Goal: Task Accomplishment & Management: Use online tool/utility

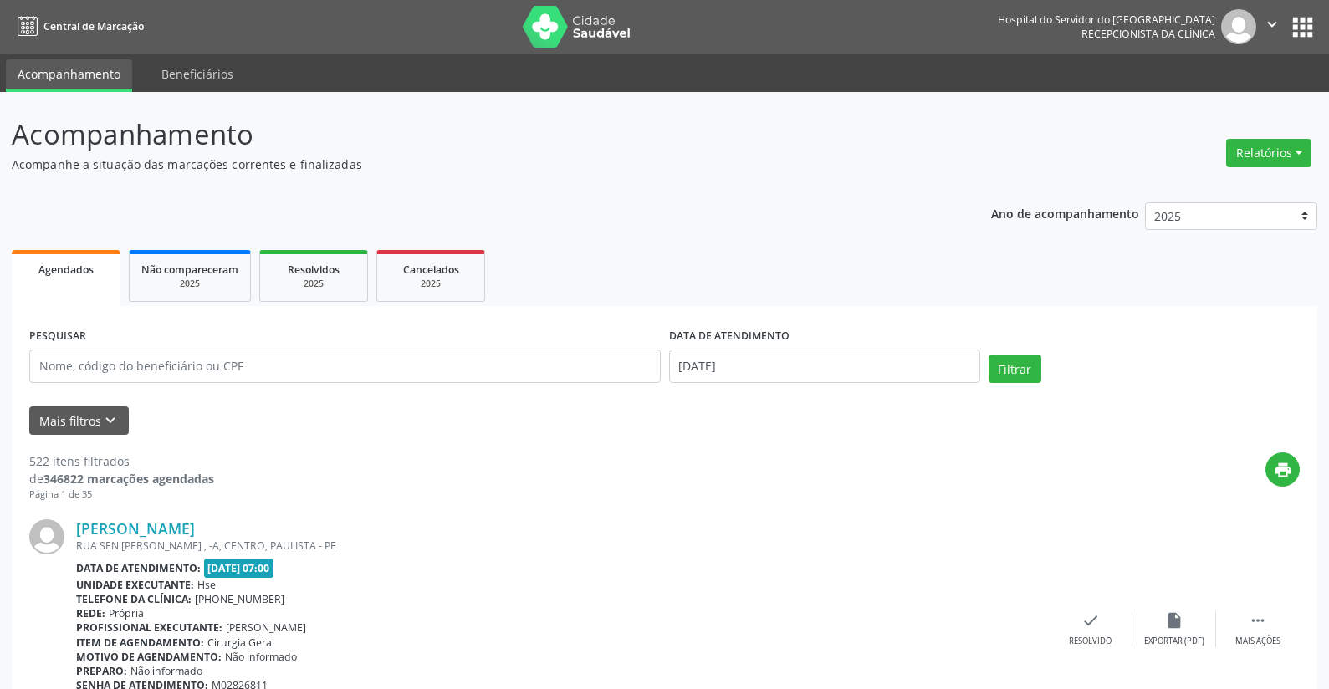
click at [1254, 153] on button "Relatórios" at bounding box center [1268, 153] width 85 height 28
click at [1220, 190] on link "Agendamentos" at bounding box center [1222, 188] width 180 height 23
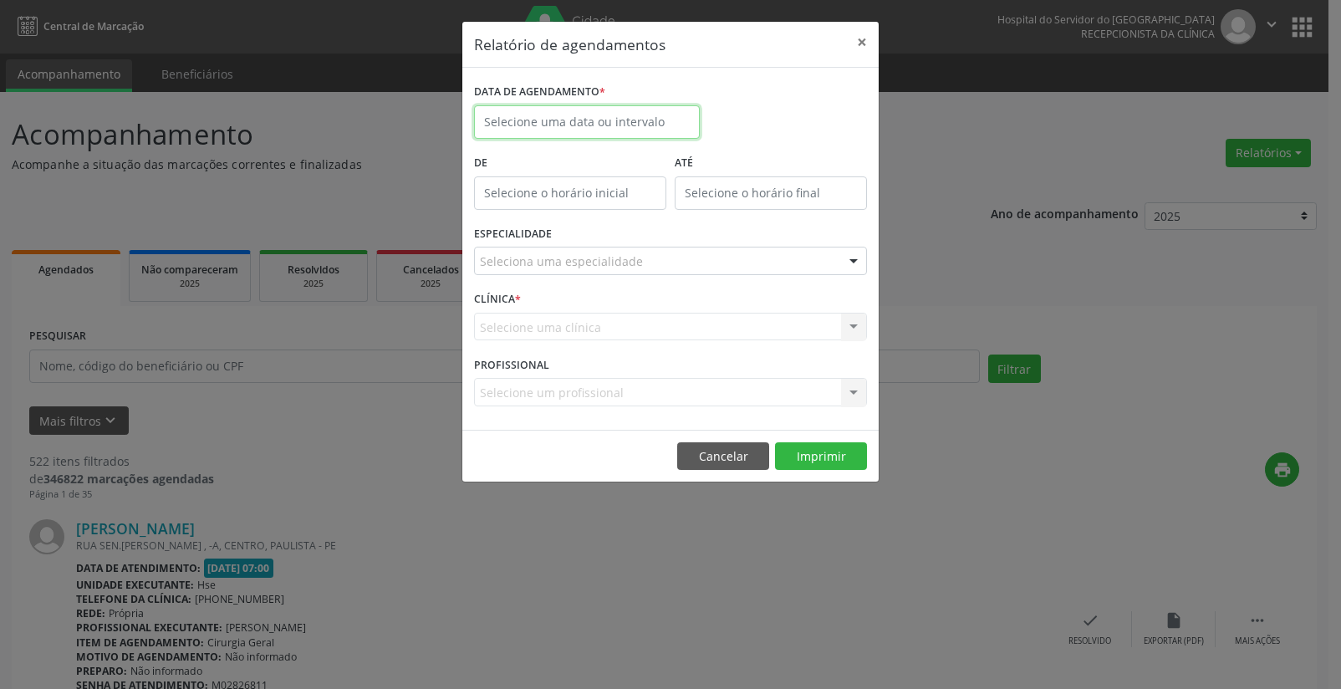
click at [588, 123] on input "text" at bounding box center [587, 121] width 226 height 33
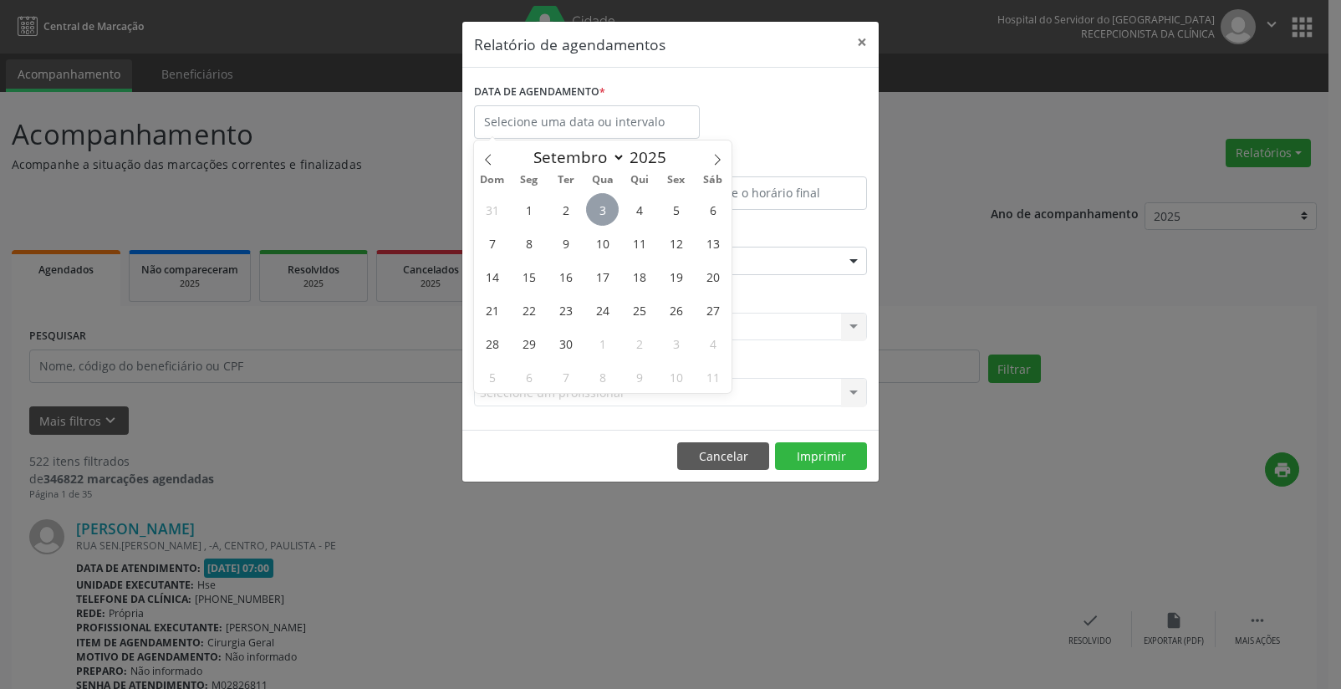
click at [597, 207] on span "3" at bounding box center [602, 209] width 33 height 33
type input "[DATE]"
click at [597, 207] on span "3" at bounding box center [602, 209] width 33 height 33
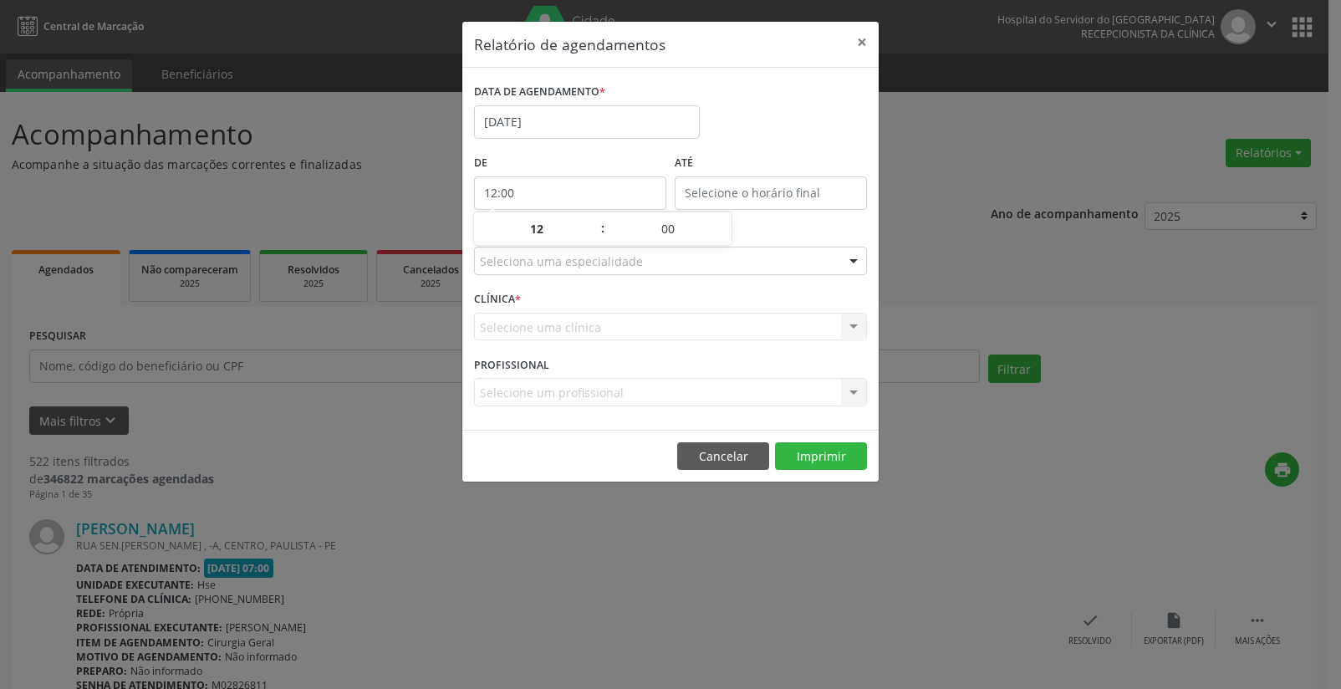
click at [522, 186] on input "12:00" at bounding box center [570, 192] width 192 height 33
click at [594, 235] on span at bounding box center [595, 237] width 12 height 17
type input "11:00"
type input "11"
click at [594, 235] on span at bounding box center [595, 237] width 12 height 17
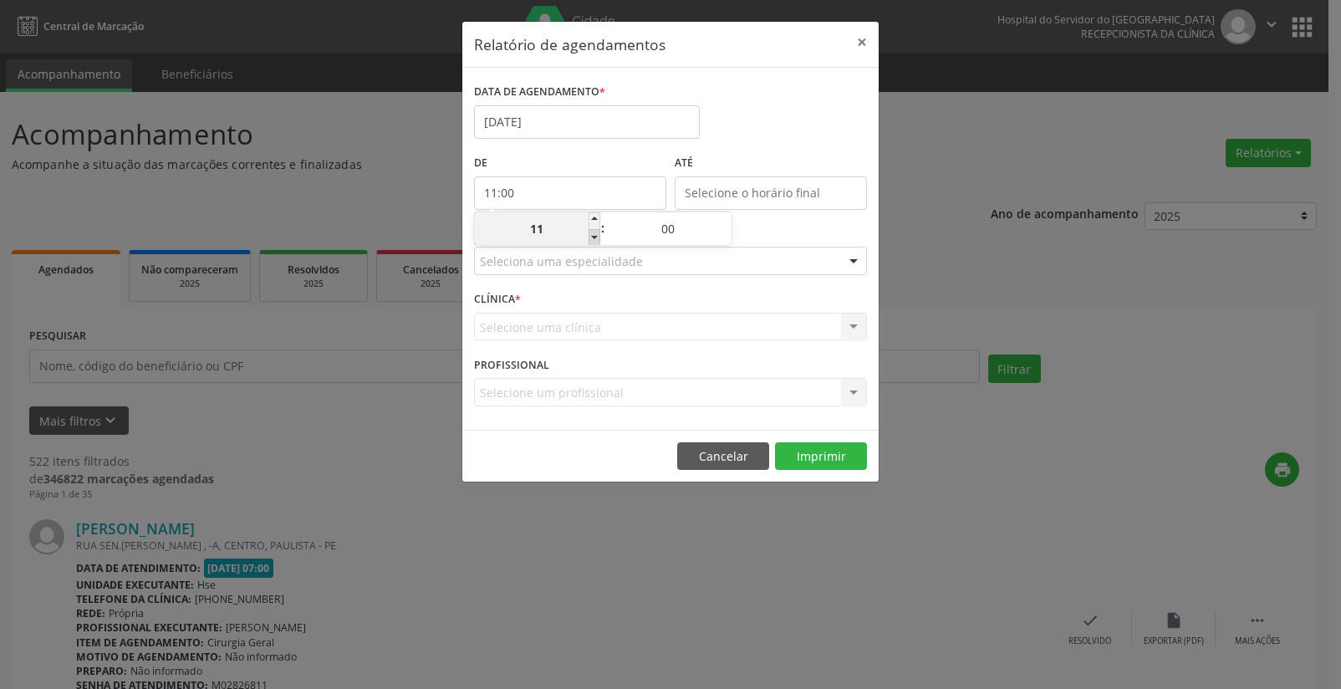
type input "10:00"
type input "10"
click at [594, 235] on span at bounding box center [595, 237] width 12 height 17
type input "09:00"
type input "09"
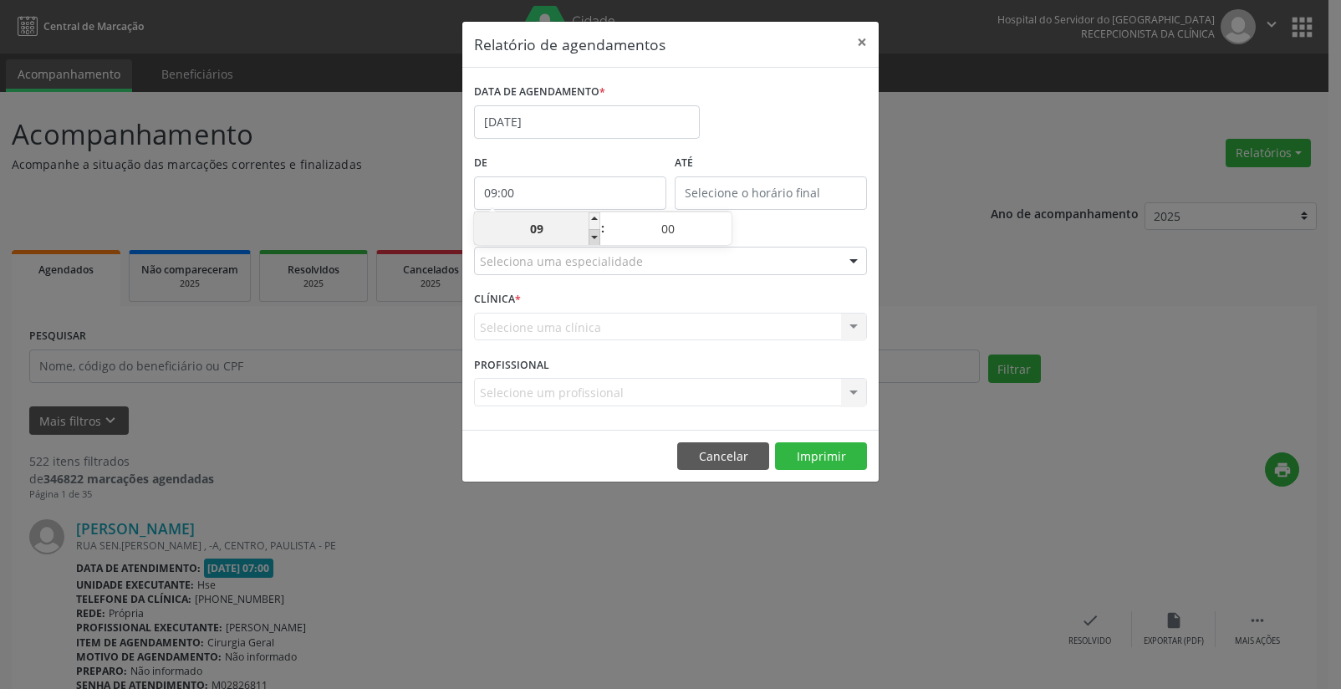
click at [595, 235] on span at bounding box center [595, 237] width 12 height 17
type input "08:00"
type input "08"
click at [597, 235] on span at bounding box center [595, 237] width 12 height 17
type input "07:00"
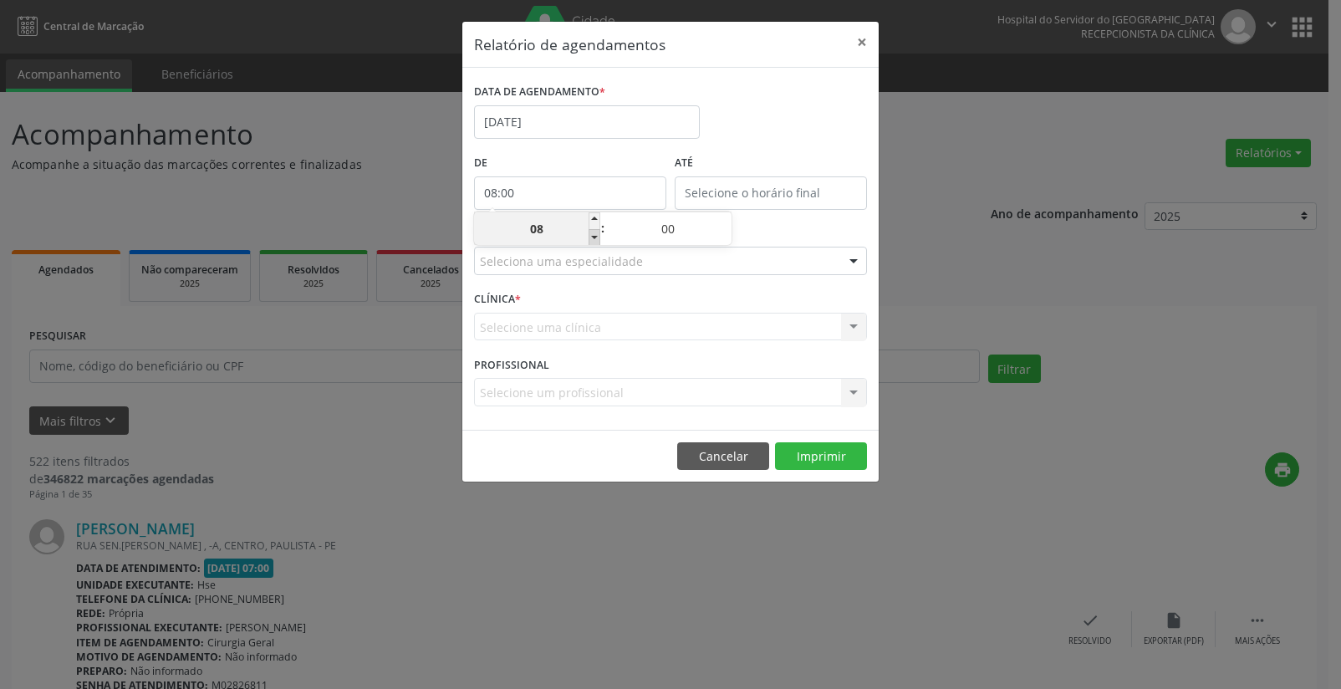
type input "07"
click at [817, 189] on input "12:00" at bounding box center [771, 192] width 192 height 33
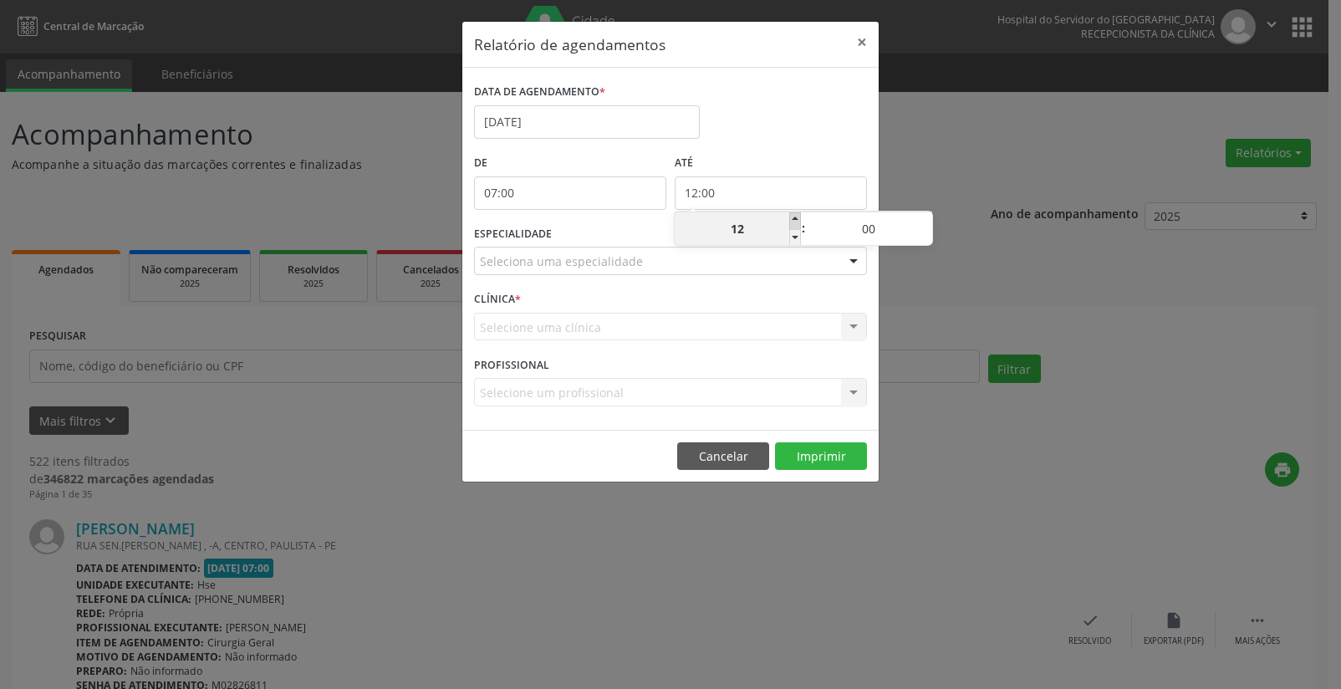
click at [793, 222] on span at bounding box center [795, 220] width 12 height 17
type input "13:00"
type input "13"
click at [793, 222] on span at bounding box center [795, 220] width 12 height 17
type input "14:00"
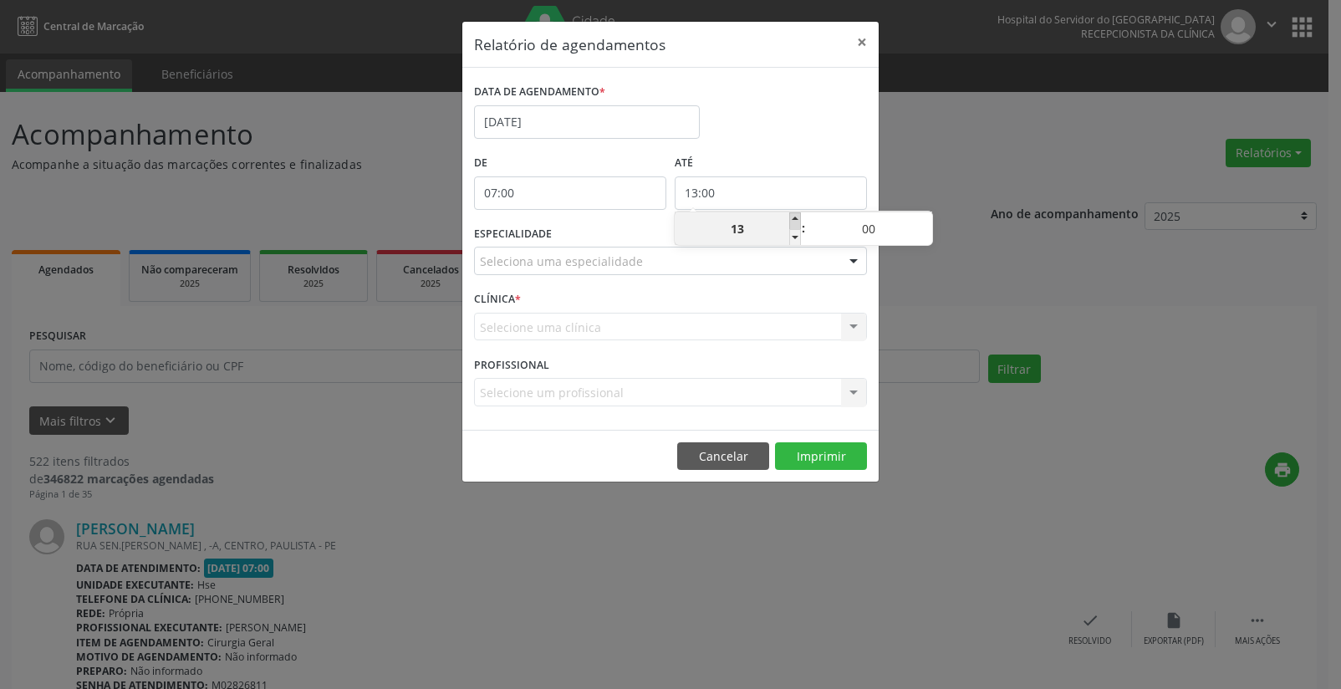
type input "14"
click at [793, 222] on span at bounding box center [795, 220] width 12 height 17
type input "15:00"
type input "15"
click at [793, 222] on span at bounding box center [795, 220] width 12 height 17
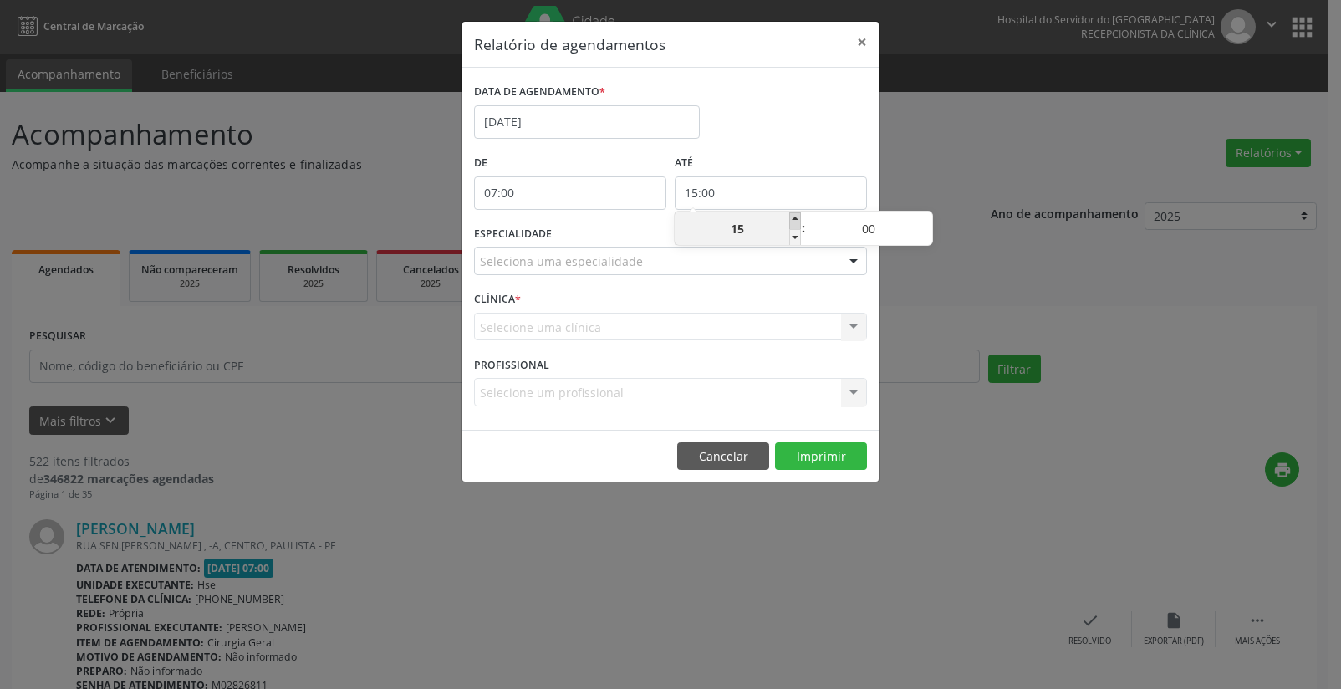
type input "16:00"
type input "16"
click at [793, 222] on span at bounding box center [795, 220] width 12 height 17
type input "17:00"
type input "17"
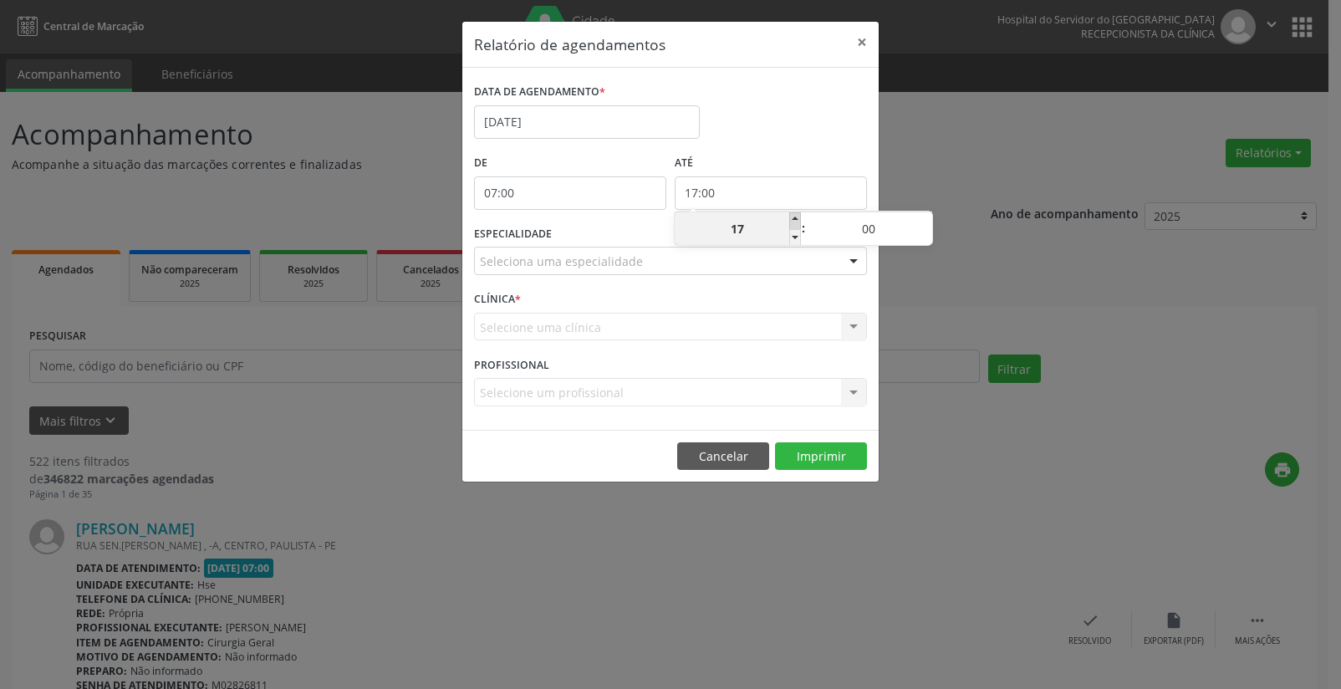
click at [793, 222] on span at bounding box center [795, 220] width 12 height 17
type input "18:00"
type input "18"
click at [793, 222] on span at bounding box center [795, 220] width 12 height 17
type input "19:00"
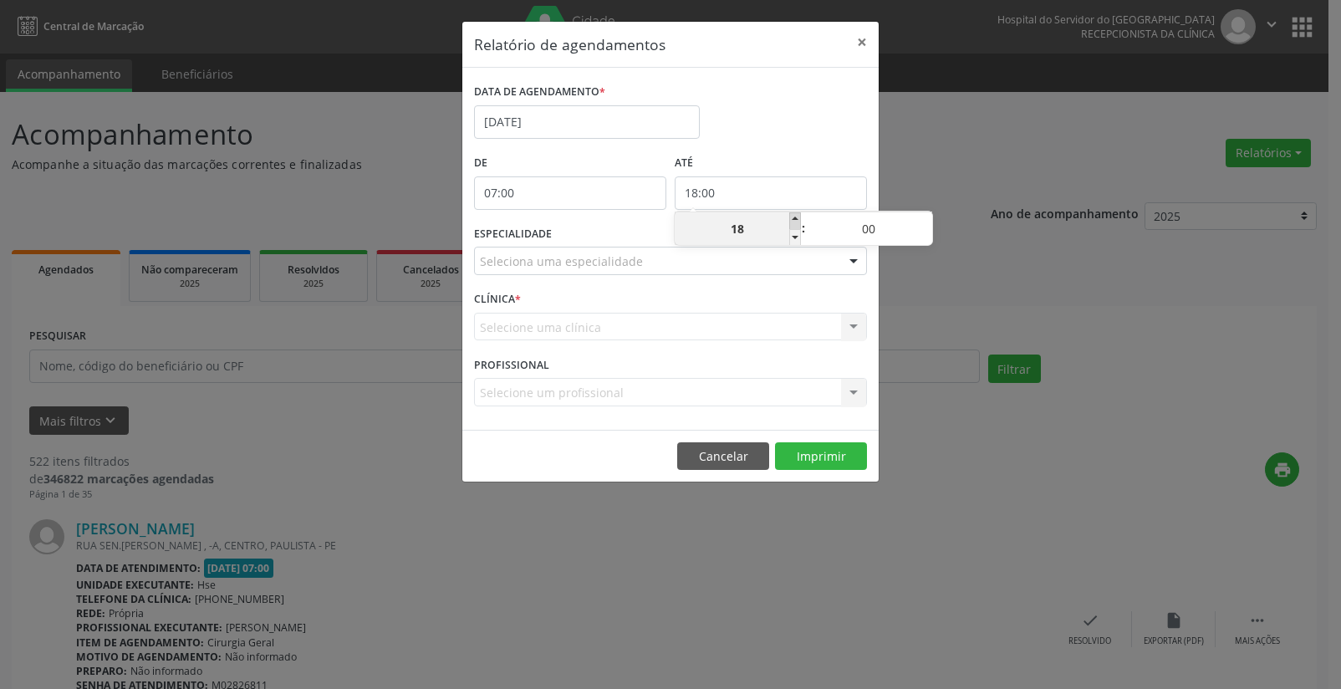
type input "19"
click at [793, 222] on span at bounding box center [795, 220] width 12 height 17
type input "20:00"
type input "20"
click at [793, 222] on span at bounding box center [795, 220] width 12 height 17
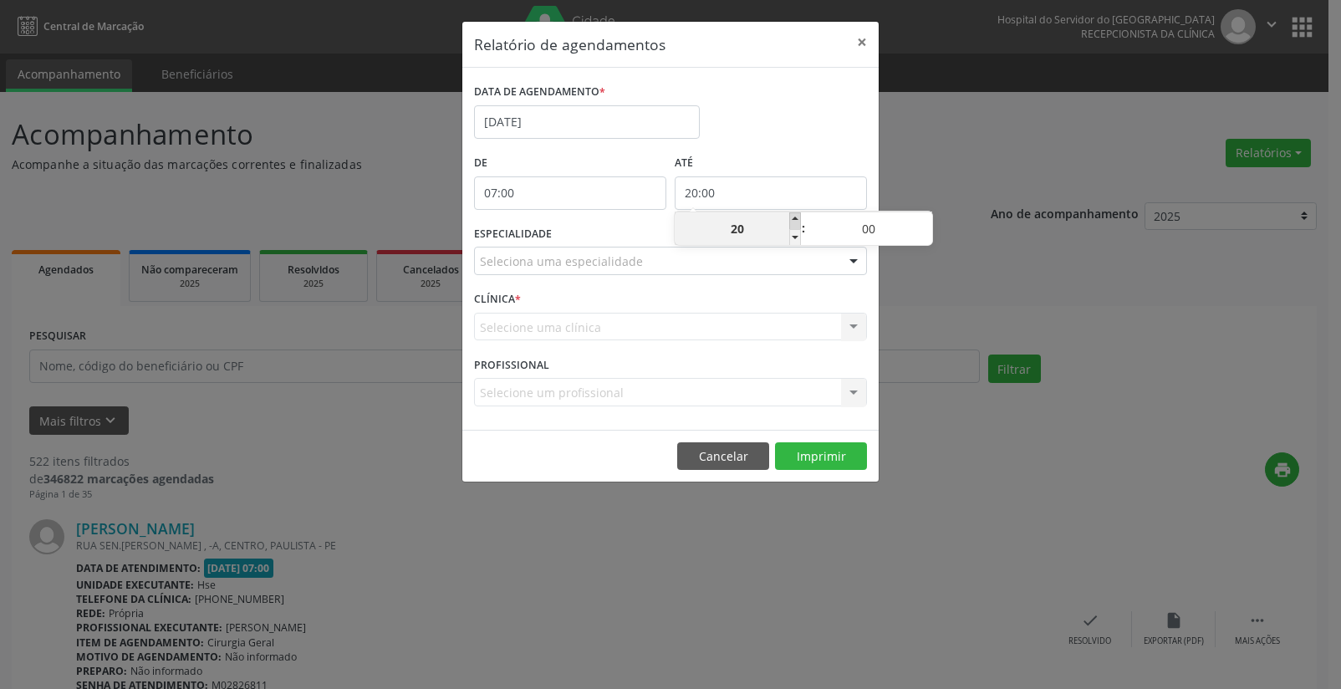
type input "21:00"
type input "21"
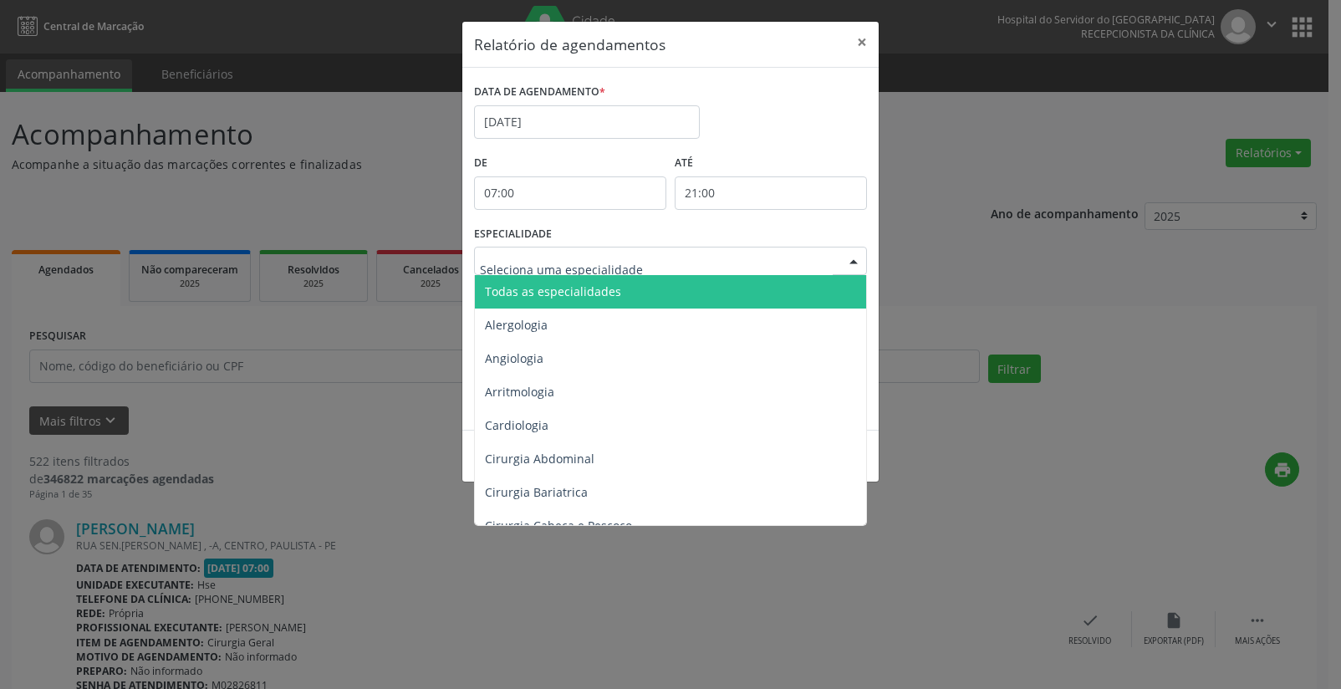
click at [849, 260] on div at bounding box center [853, 261] width 25 height 28
click at [801, 292] on span "Todas as especialidades" at bounding box center [672, 291] width 394 height 33
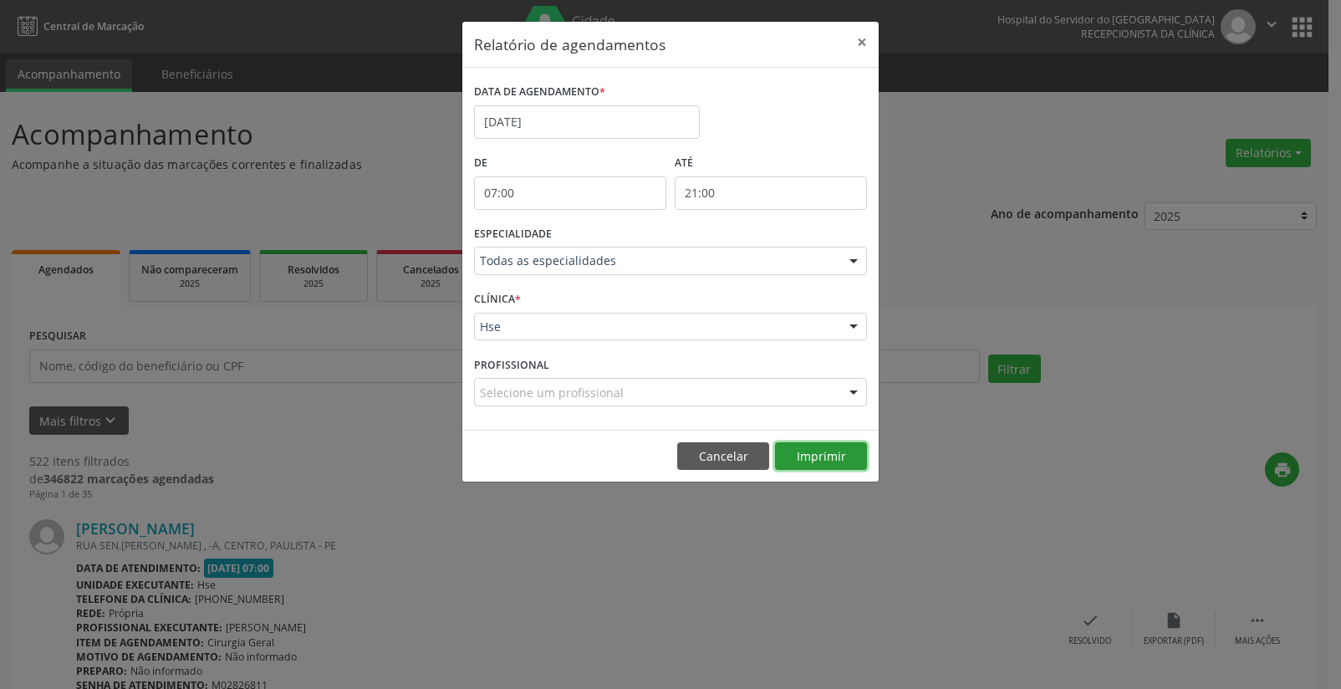
click at [820, 460] on button "Imprimir" at bounding box center [821, 456] width 92 height 28
